Goal: Task Accomplishment & Management: Use online tool/utility

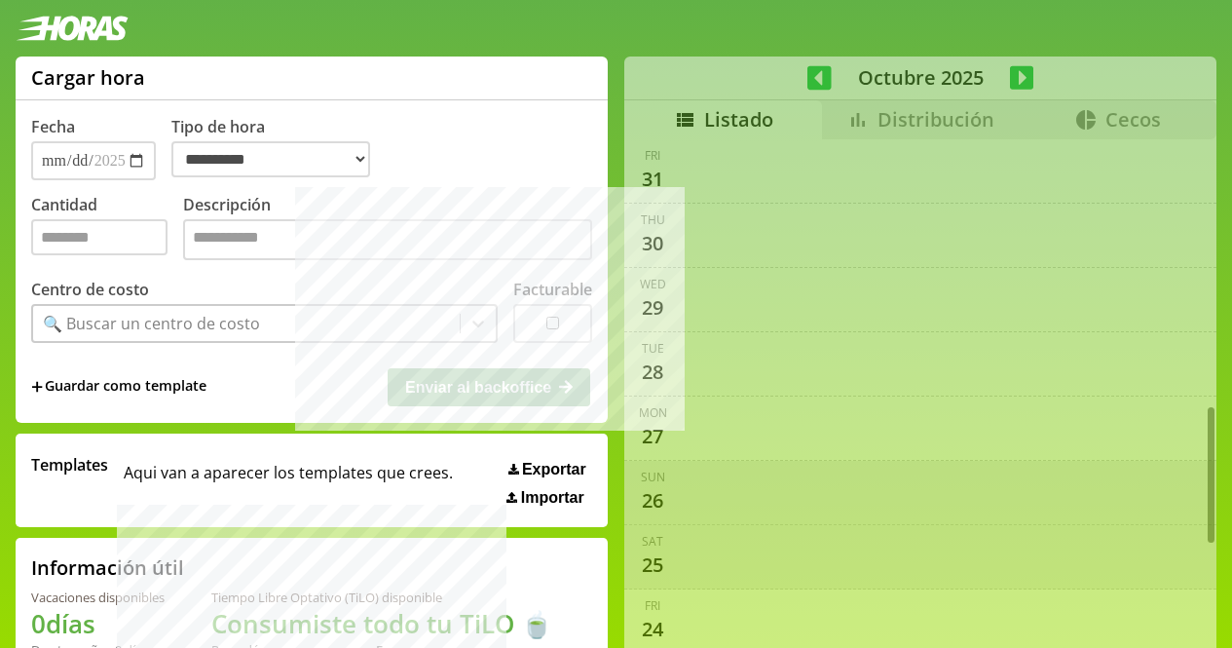
select select "**********"
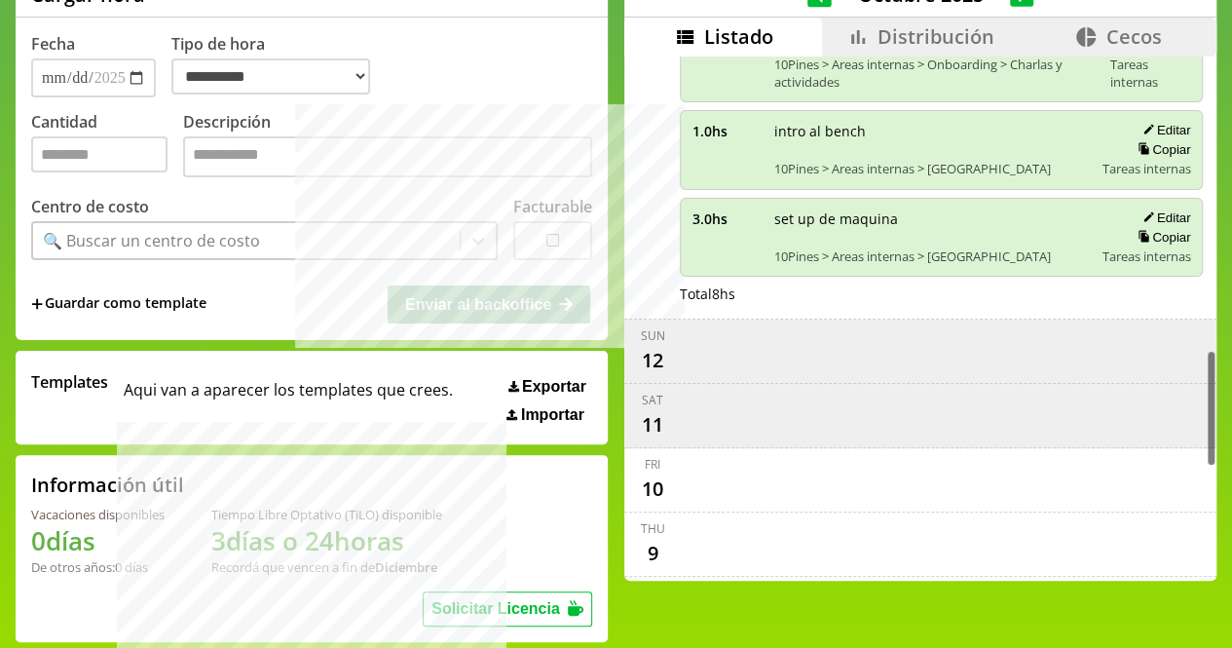
scroll to position [1299, 0]
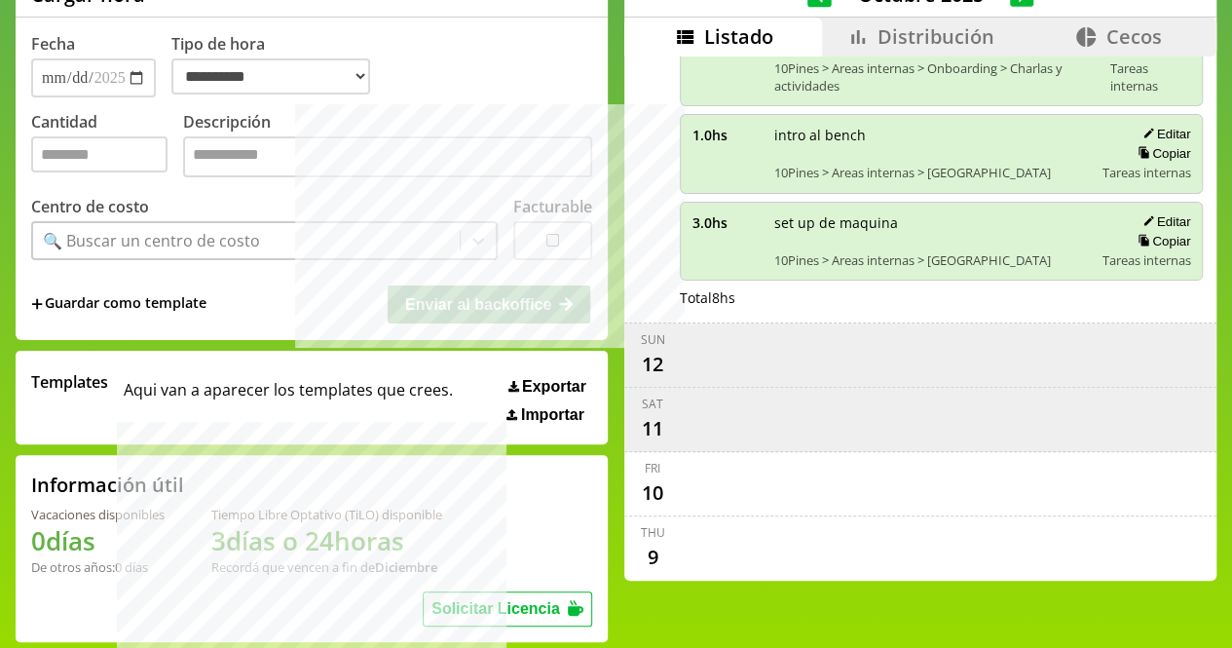
click at [1076, 27] on icon at bounding box center [1085, 36] width 19 height 19
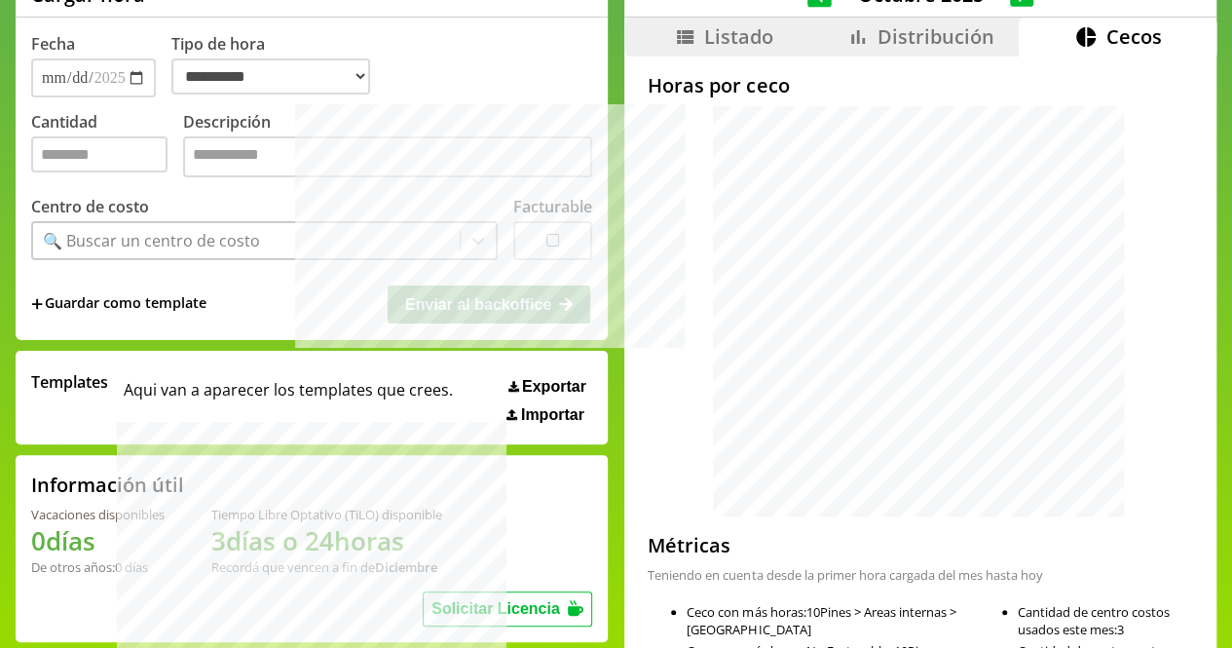
scroll to position [166, 0]
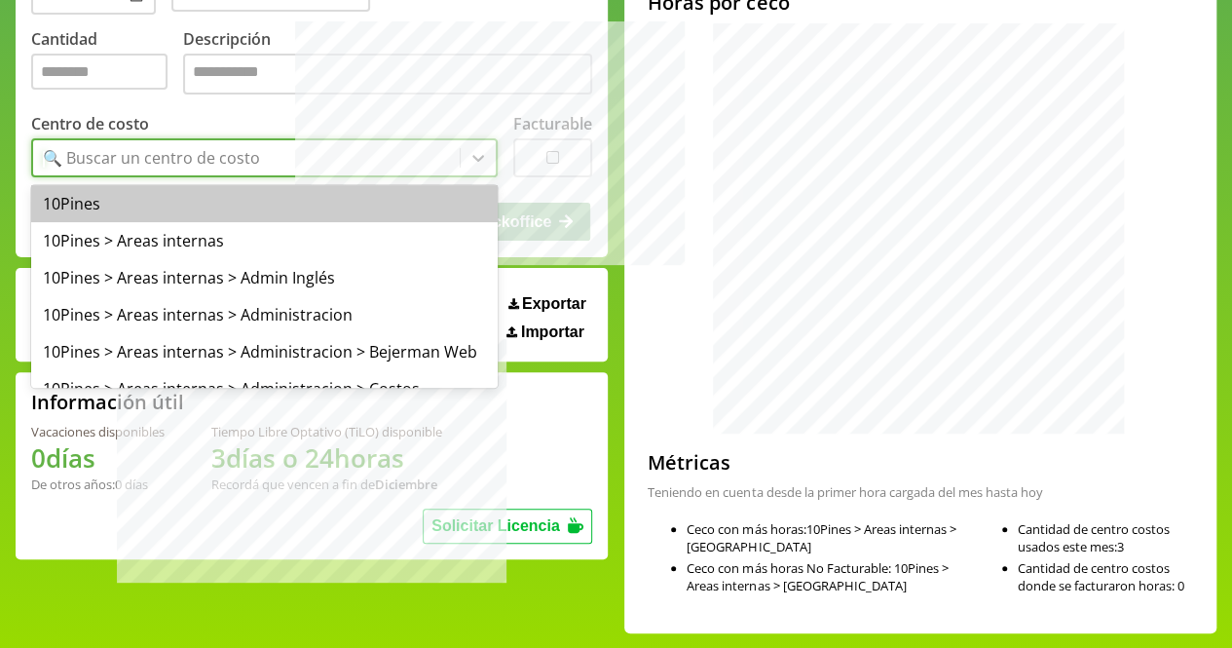
click at [280, 152] on div "🔍 Buscar un centro de costo" at bounding box center [246, 157] width 427 height 33
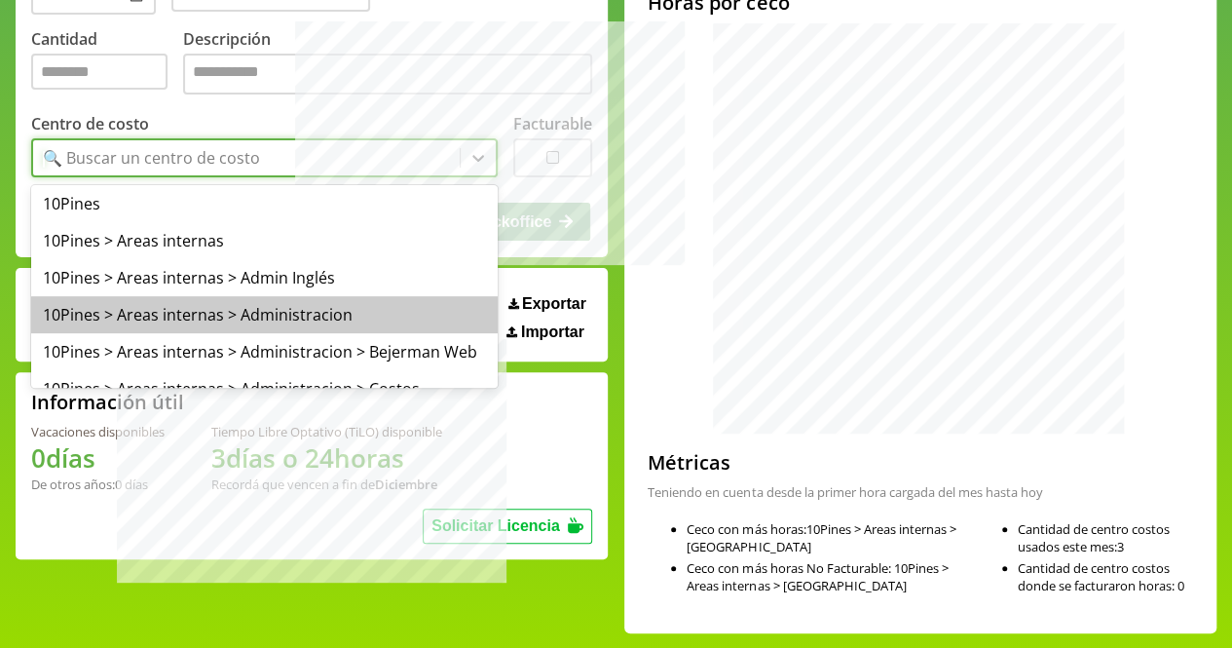
scroll to position [0, 0]
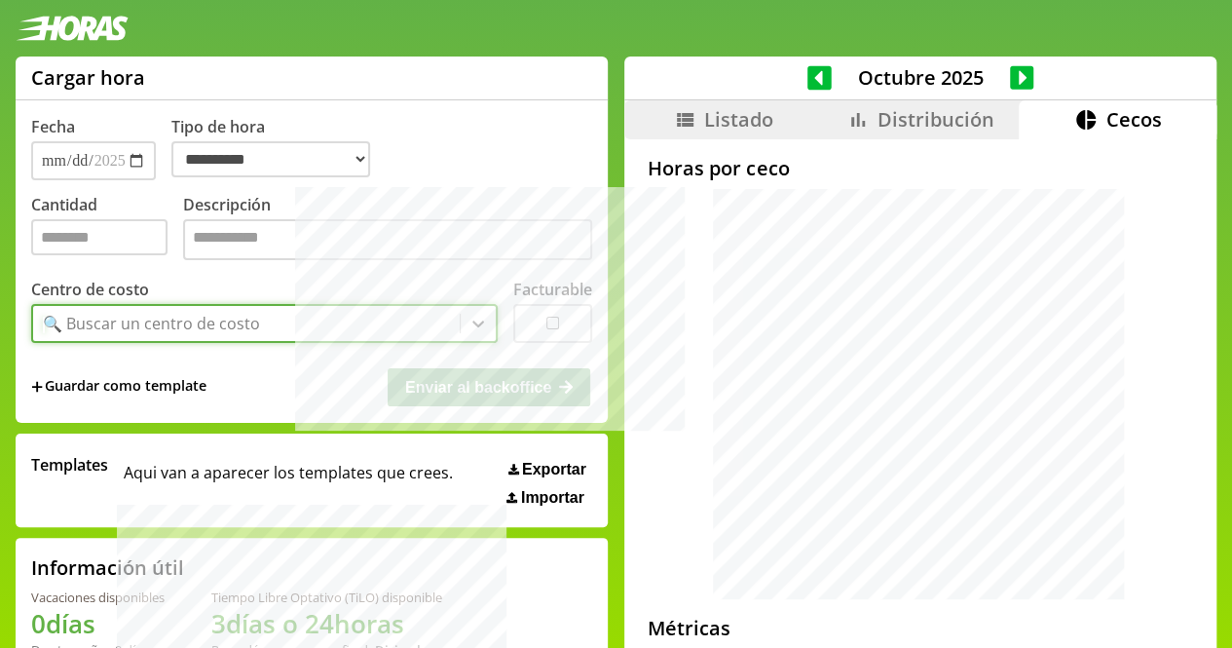
click at [267, 333] on div "🔍 Buscar un centro de costo" at bounding box center [246, 323] width 427 height 33
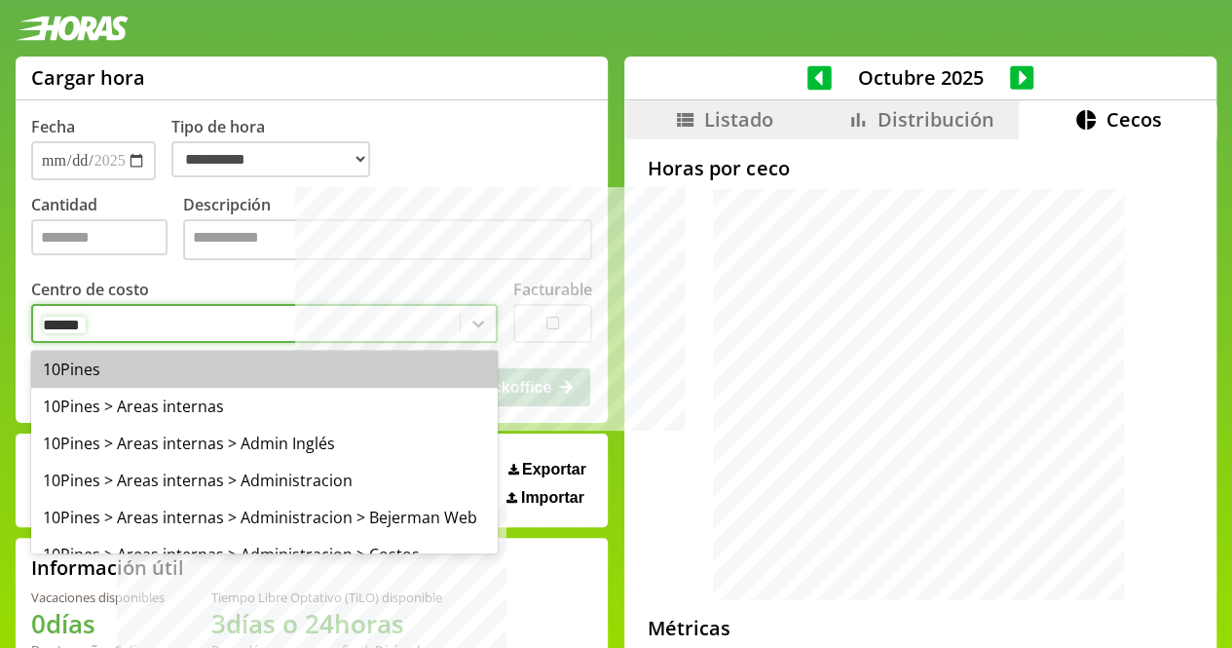
type input "*******"
click at [481, 323] on div at bounding box center [478, 323] width 35 height 35
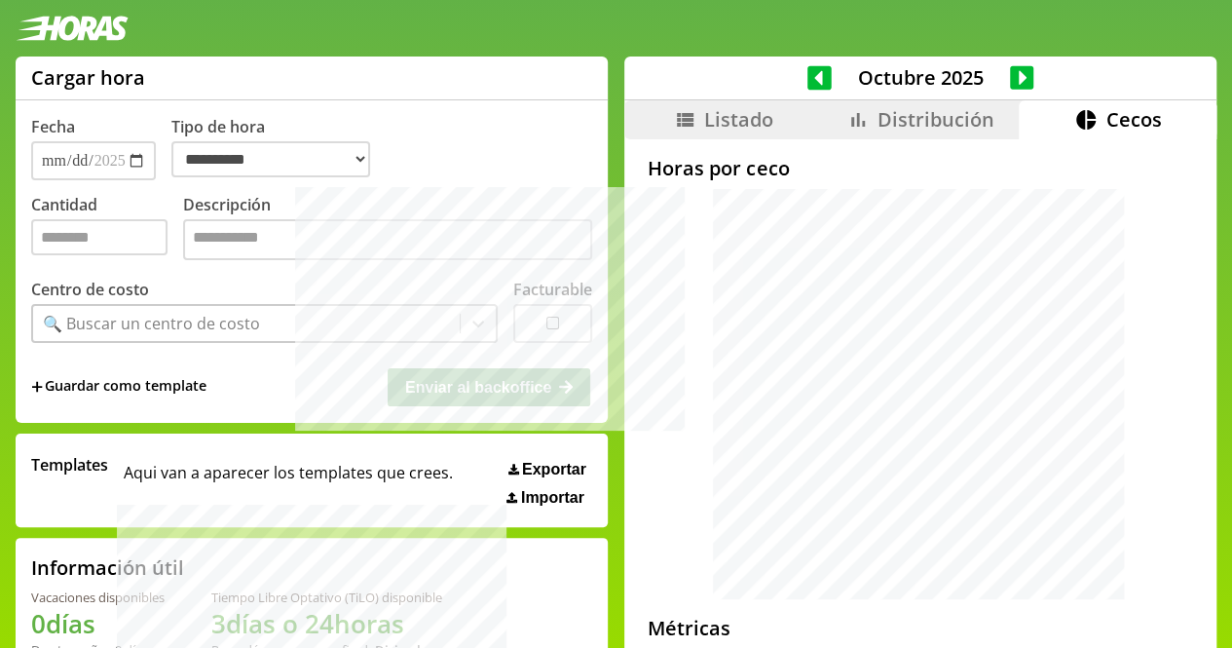
click at [1087, 104] on li "Cecos" at bounding box center [1118, 119] width 198 height 39
click at [1087, 124] on icon at bounding box center [1085, 119] width 23 height 23
